Goal: Navigation & Orientation: Find specific page/section

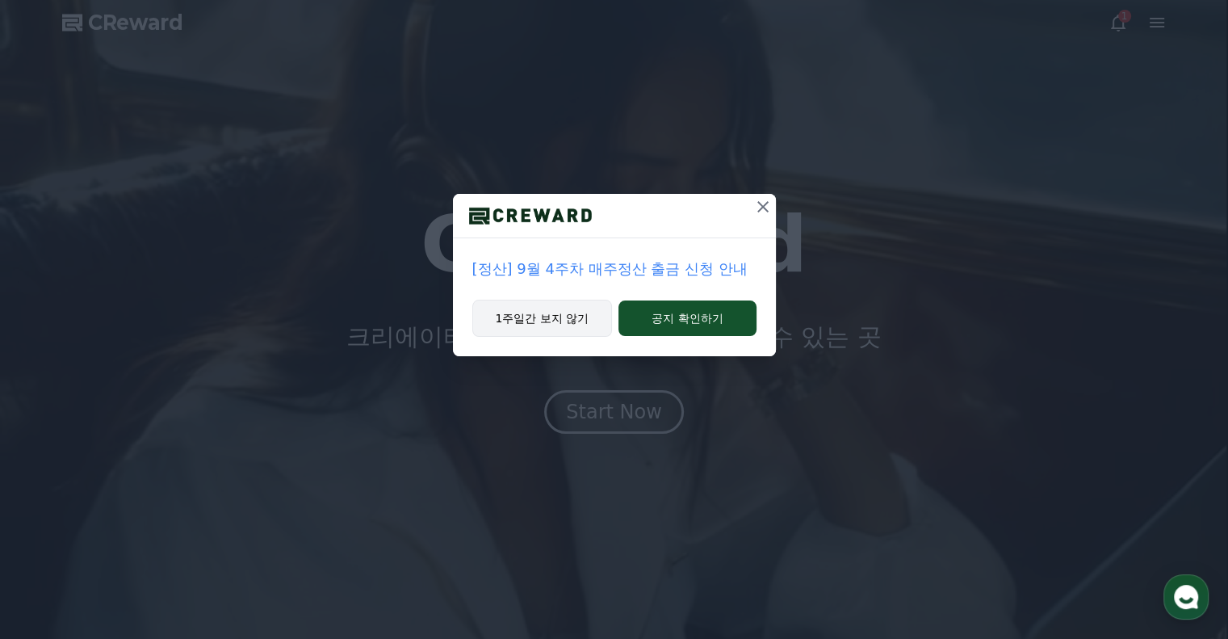
click at [577, 325] on button "1주일간 보지 않기" at bounding box center [542, 318] width 141 height 37
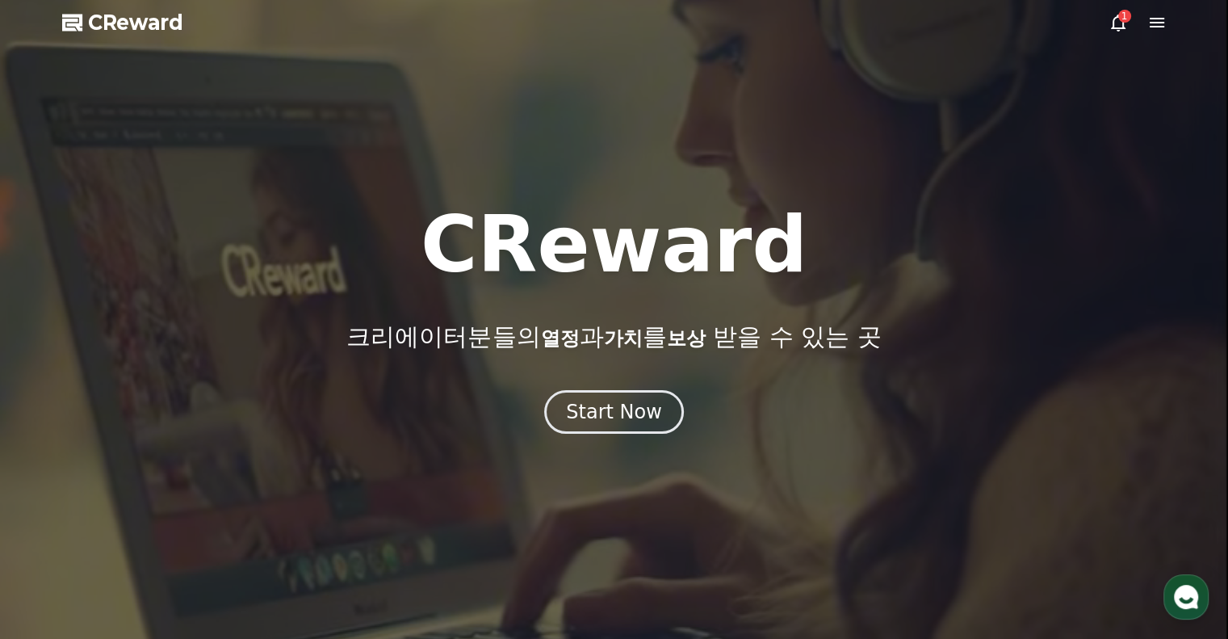
click at [1148, 19] on icon at bounding box center [1157, 22] width 19 height 19
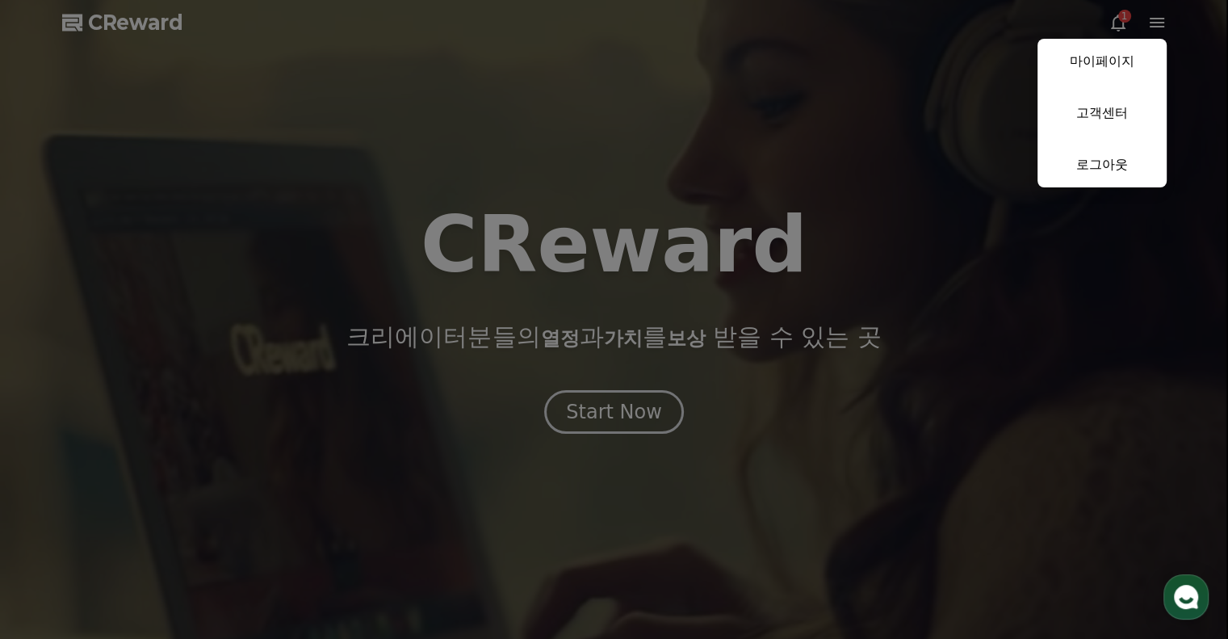
click at [1113, 19] on button "close" at bounding box center [614, 319] width 1228 height 639
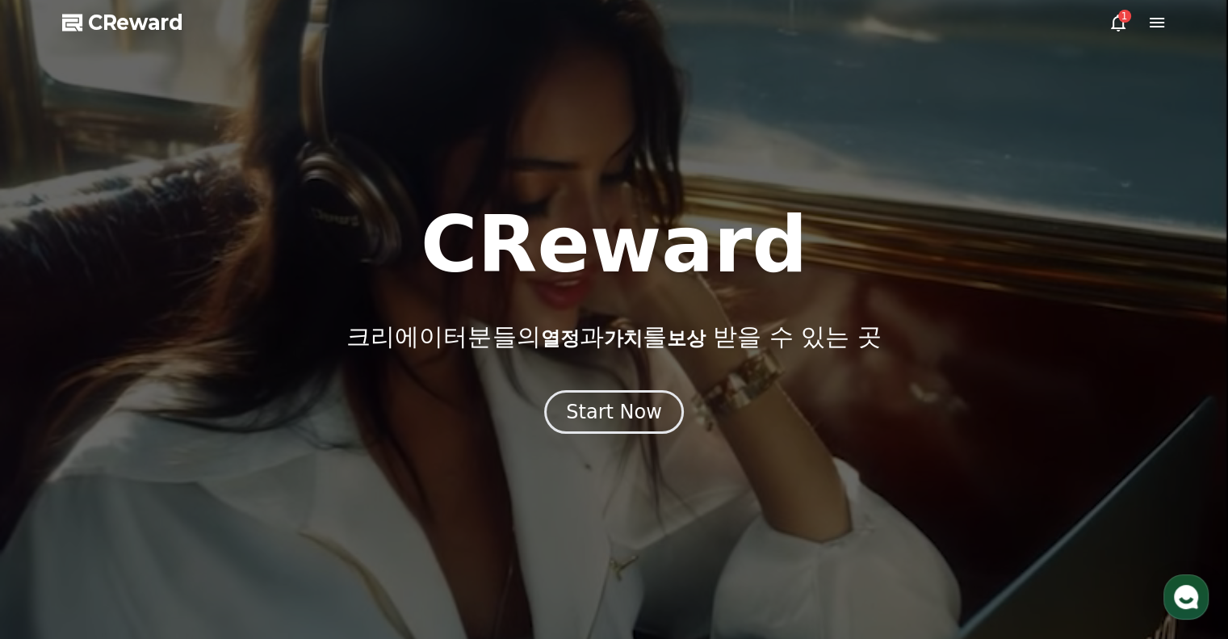
click at [1110, 29] on icon at bounding box center [1118, 22] width 19 height 19
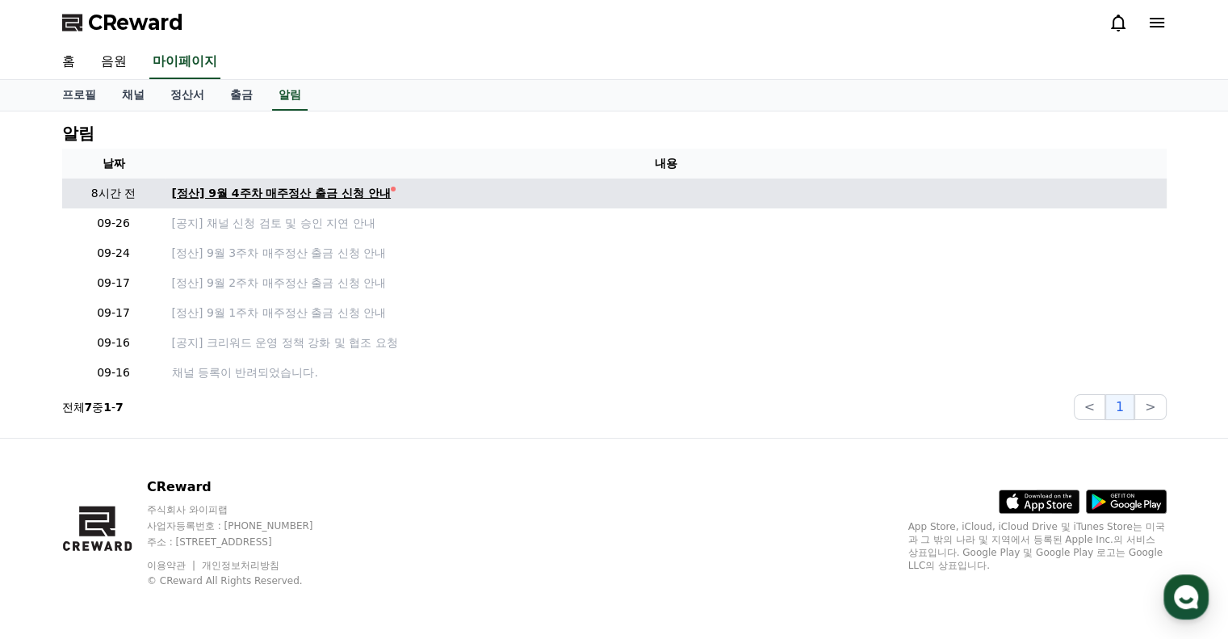
click at [367, 193] on div "[정산] 9월 4주차 매주정산 출금 신청 안내" at bounding box center [282, 193] width 220 height 17
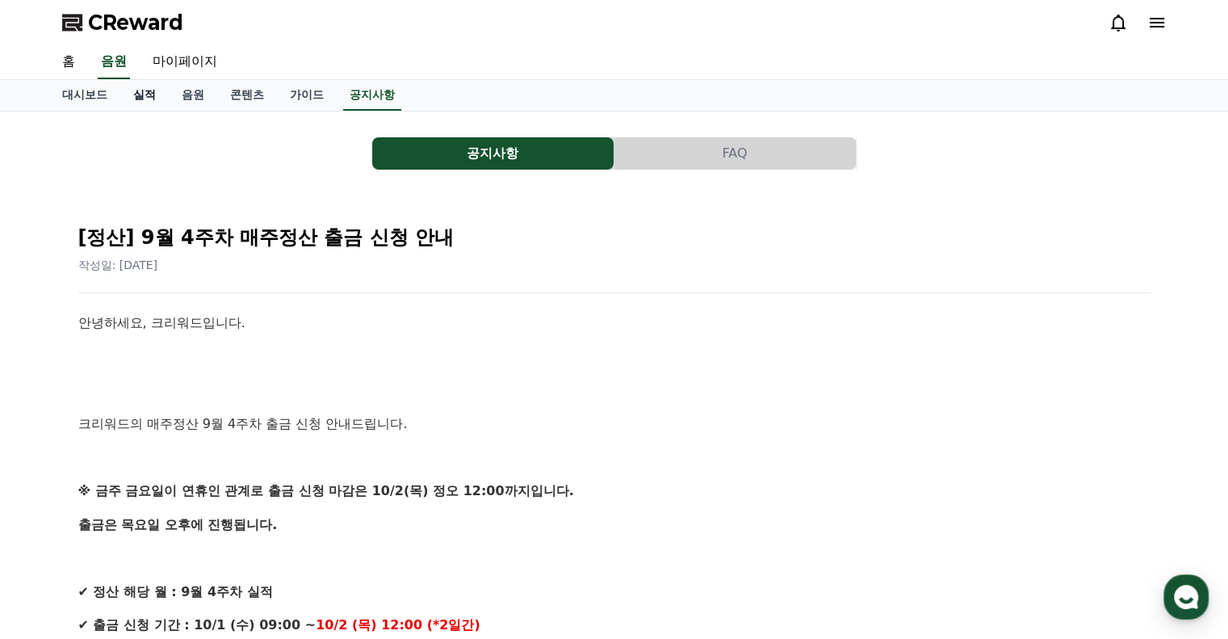
click at [132, 93] on link "실적" at bounding box center [144, 95] width 48 height 31
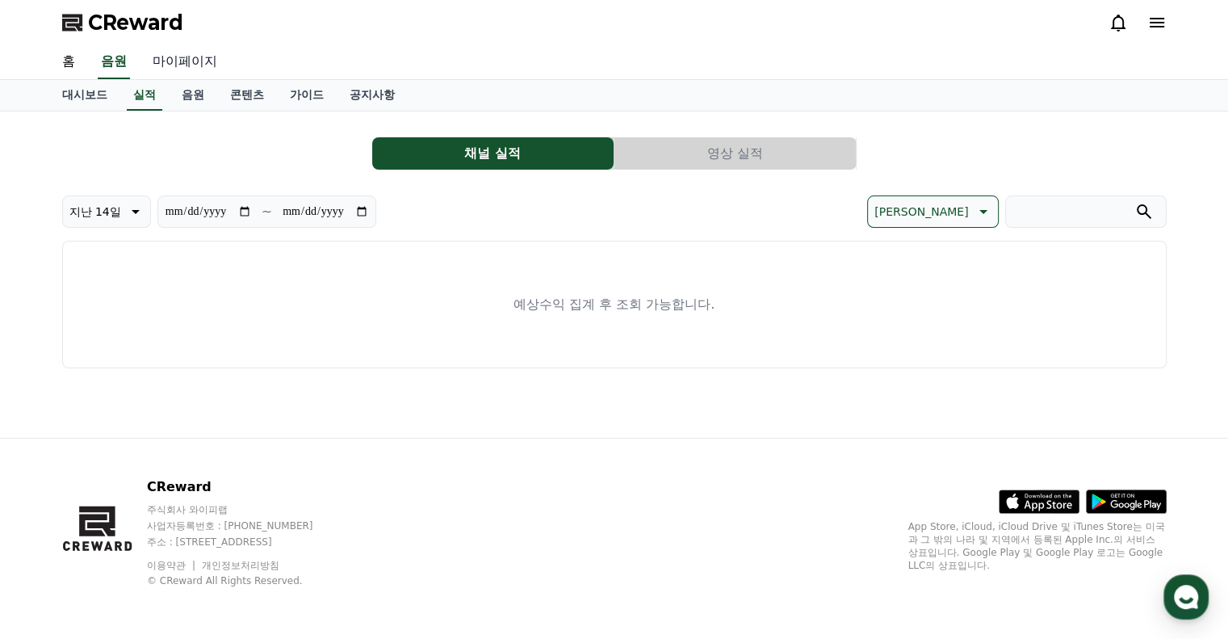
click at [194, 57] on link "마이페이지" at bounding box center [185, 62] width 90 height 34
select select "**********"
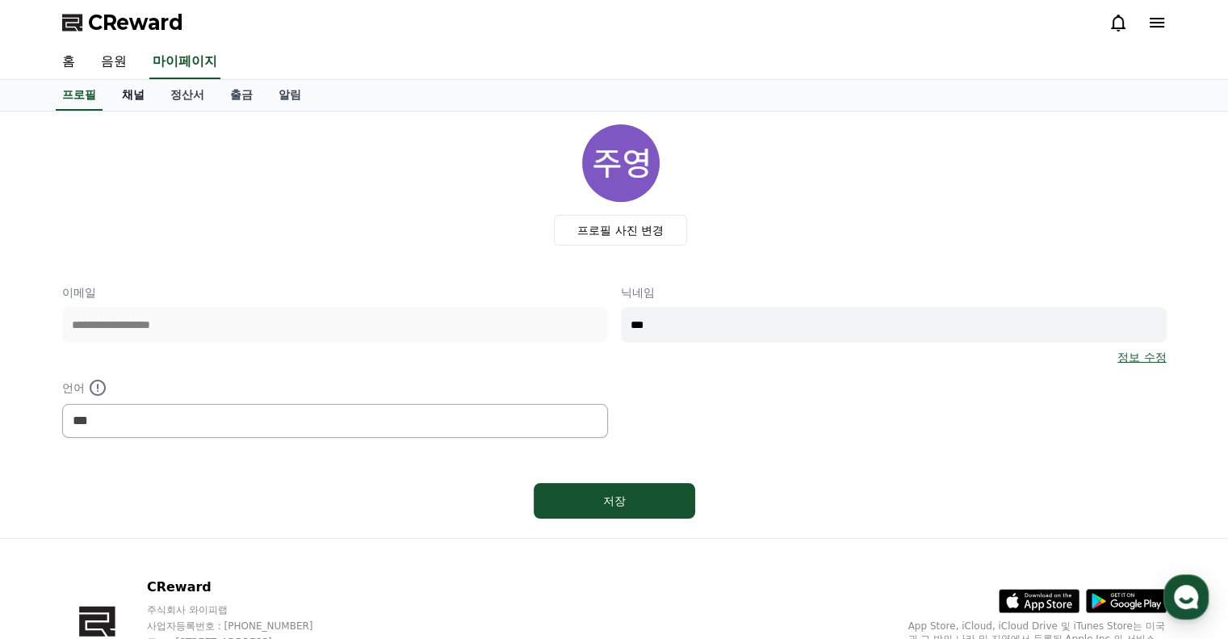
click at [132, 98] on link "채널" at bounding box center [133, 95] width 48 height 31
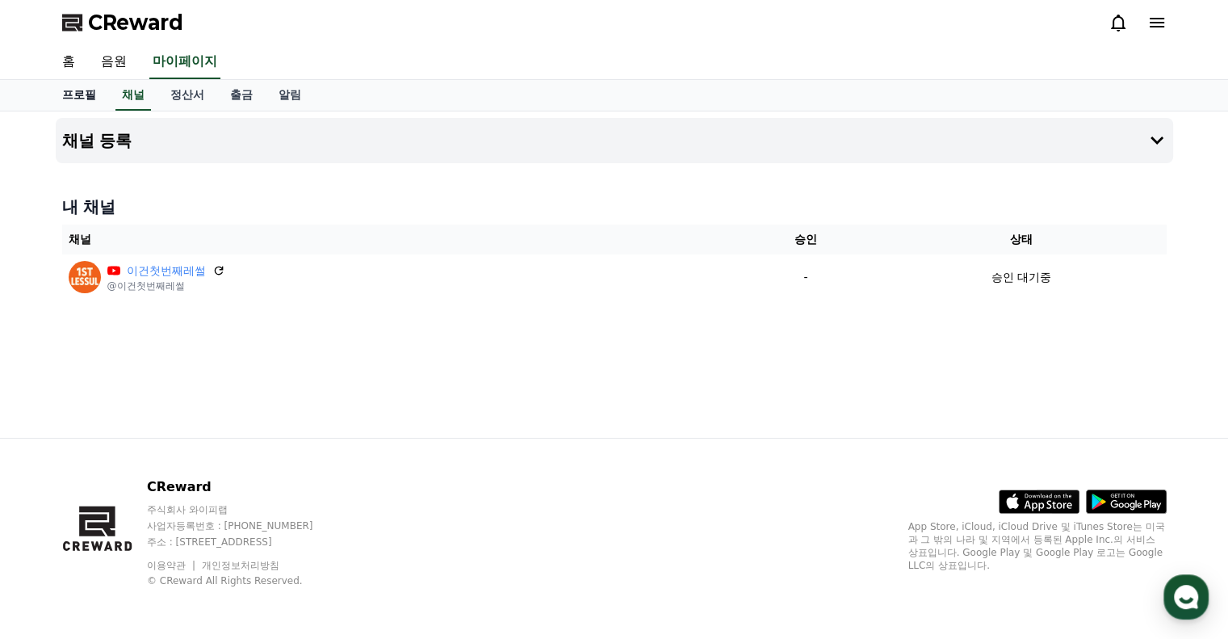
click at [81, 97] on link "프로필" at bounding box center [79, 95] width 60 height 31
select select "**********"
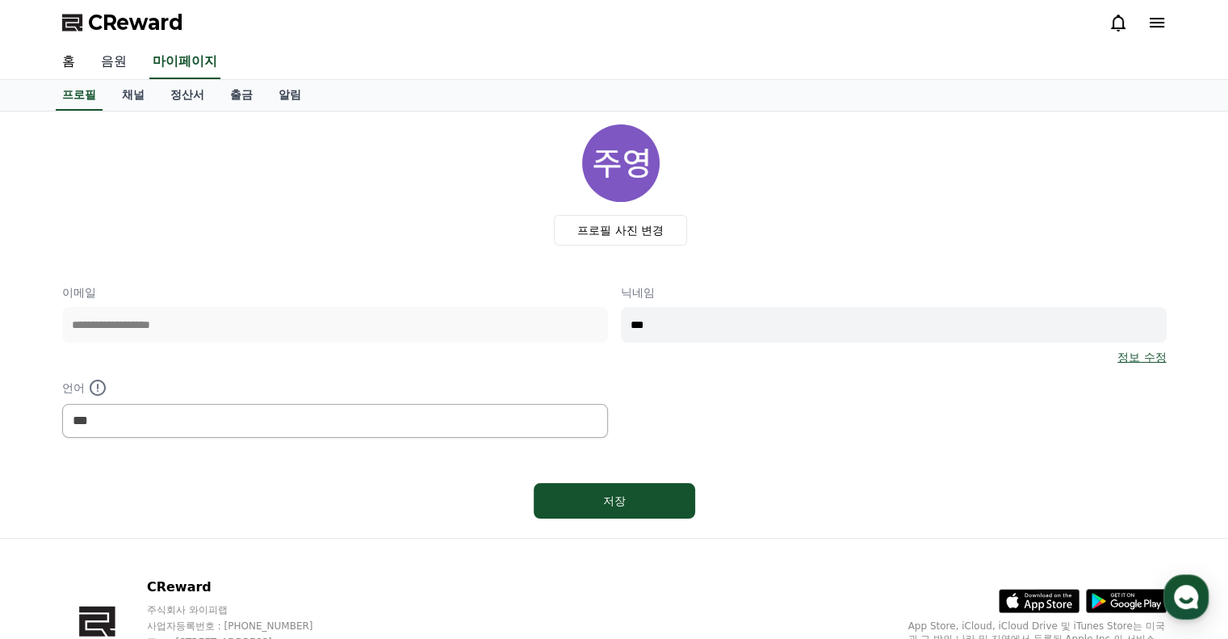
click at [109, 50] on link "음원" at bounding box center [114, 62] width 52 height 34
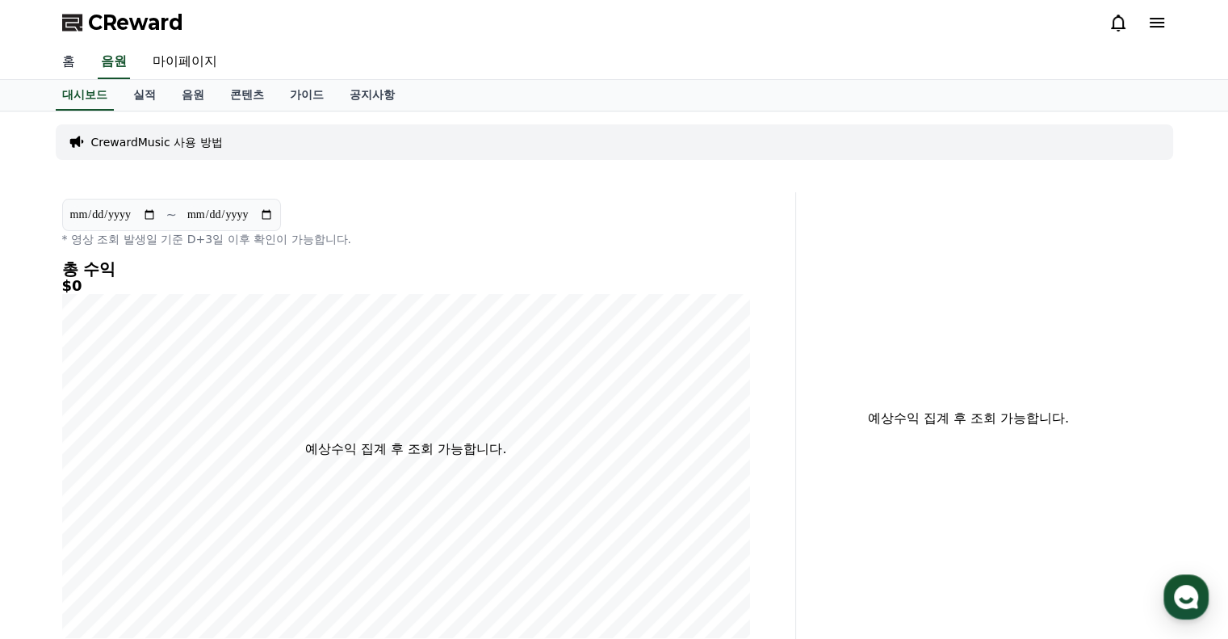
click at [76, 58] on link "홈" at bounding box center [68, 62] width 39 height 34
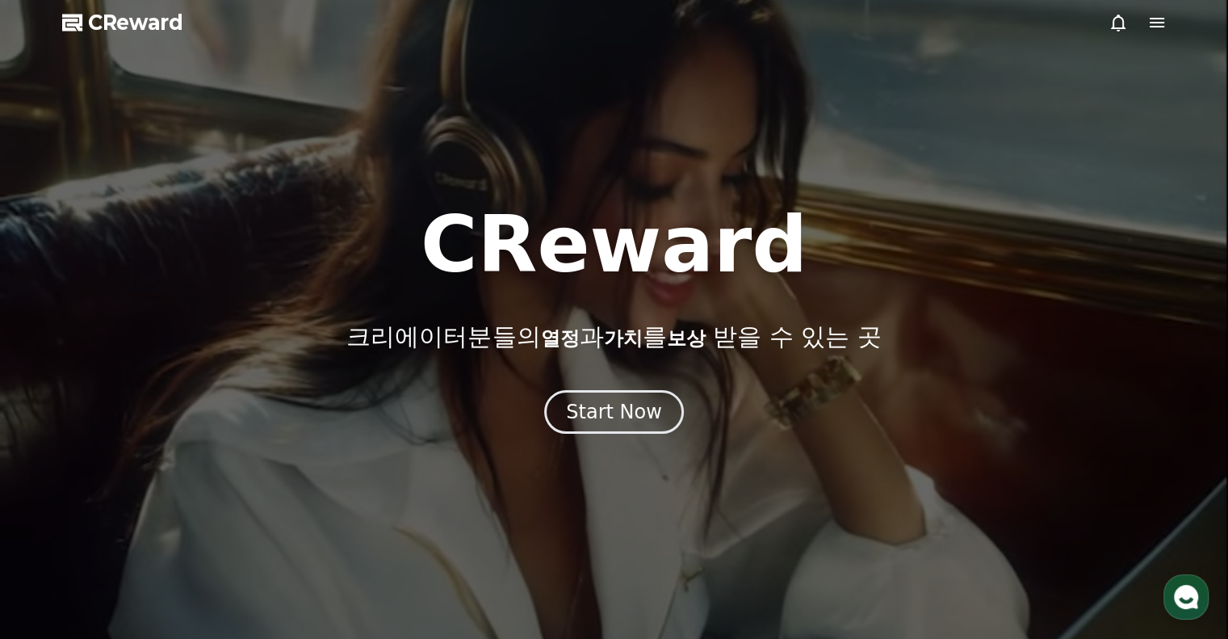
click at [97, 31] on span "CReward" at bounding box center [135, 23] width 95 height 26
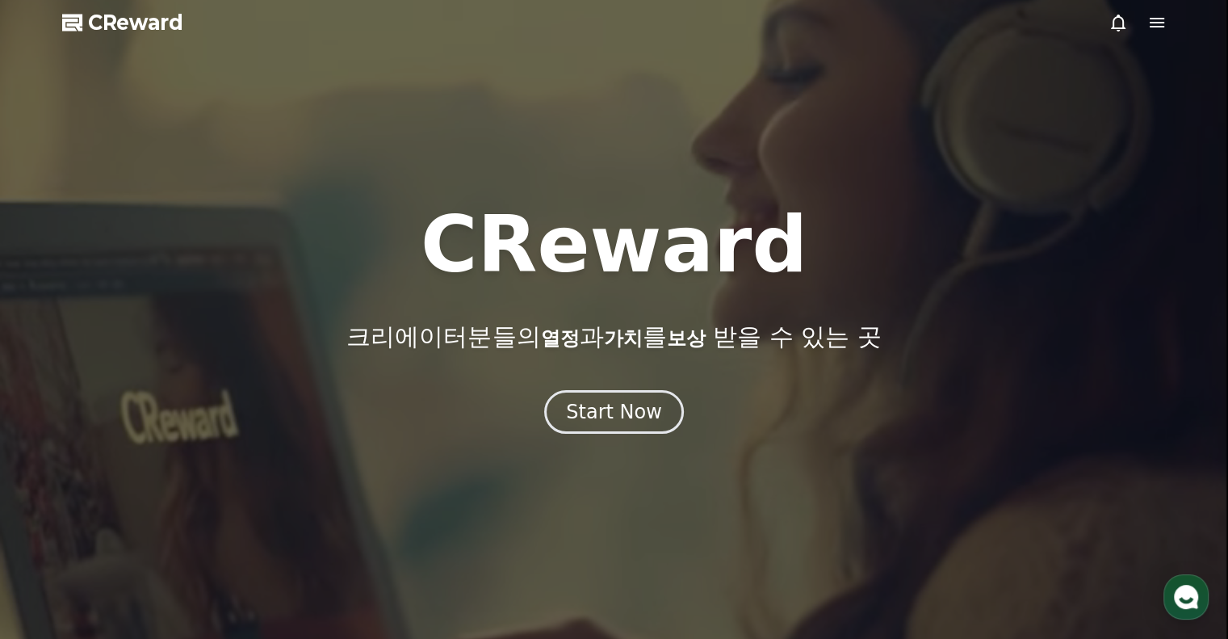
drag, startPoint x: 106, startPoint y: 29, endPoint x: 150, endPoint y: 3, distance: 51.4
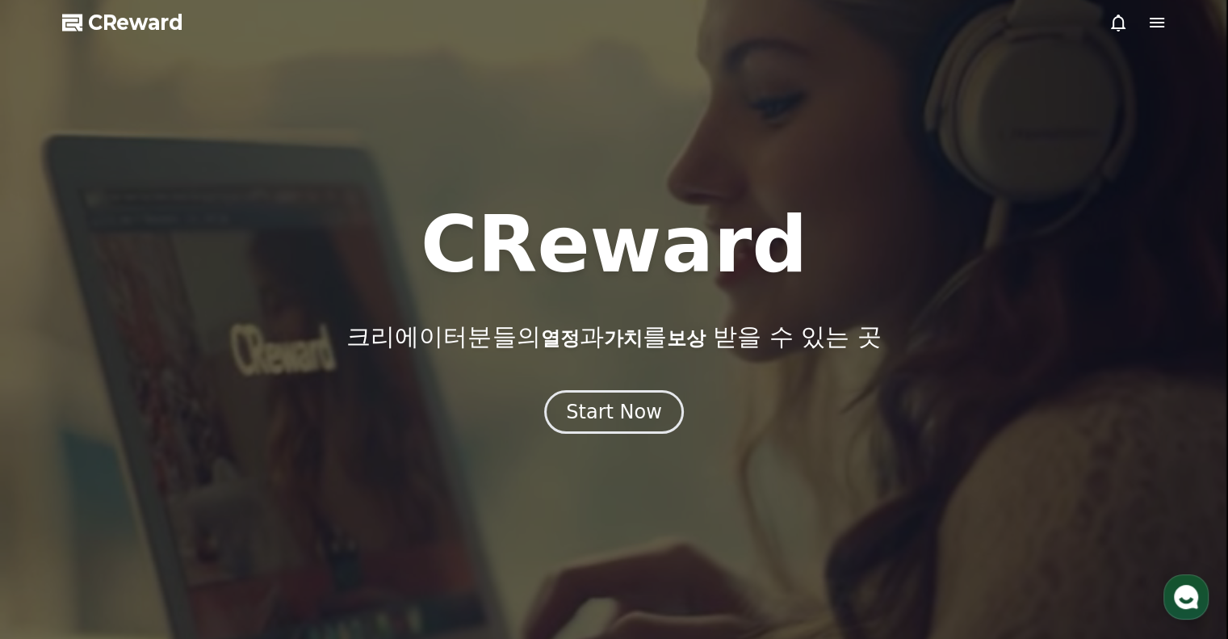
click at [104, 29] on span "CReward" at bounding box center [135, 23] width 95 height 26
